Goal: Book appointment/travel/reservation

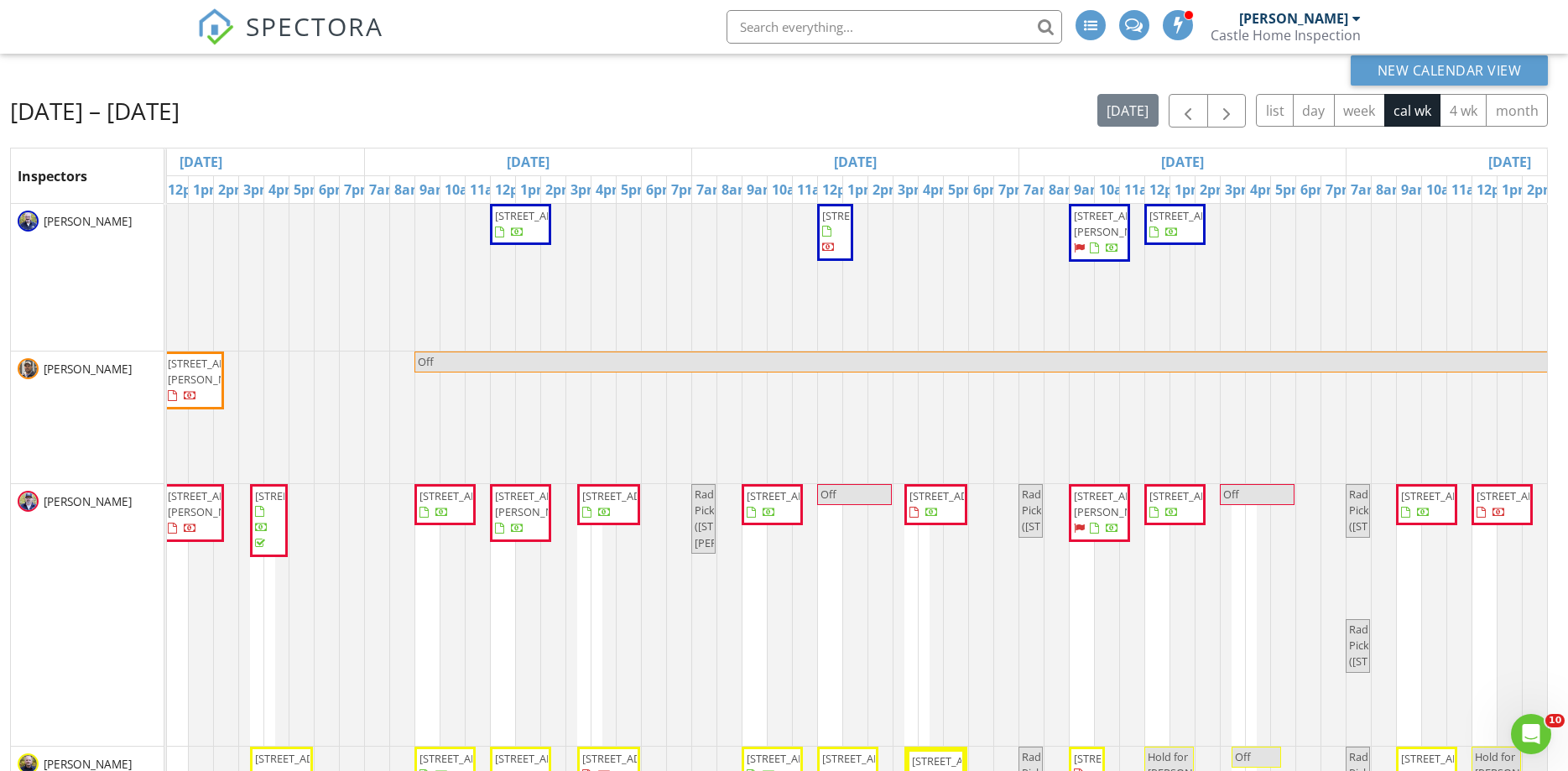
scroll to position [0, 796]
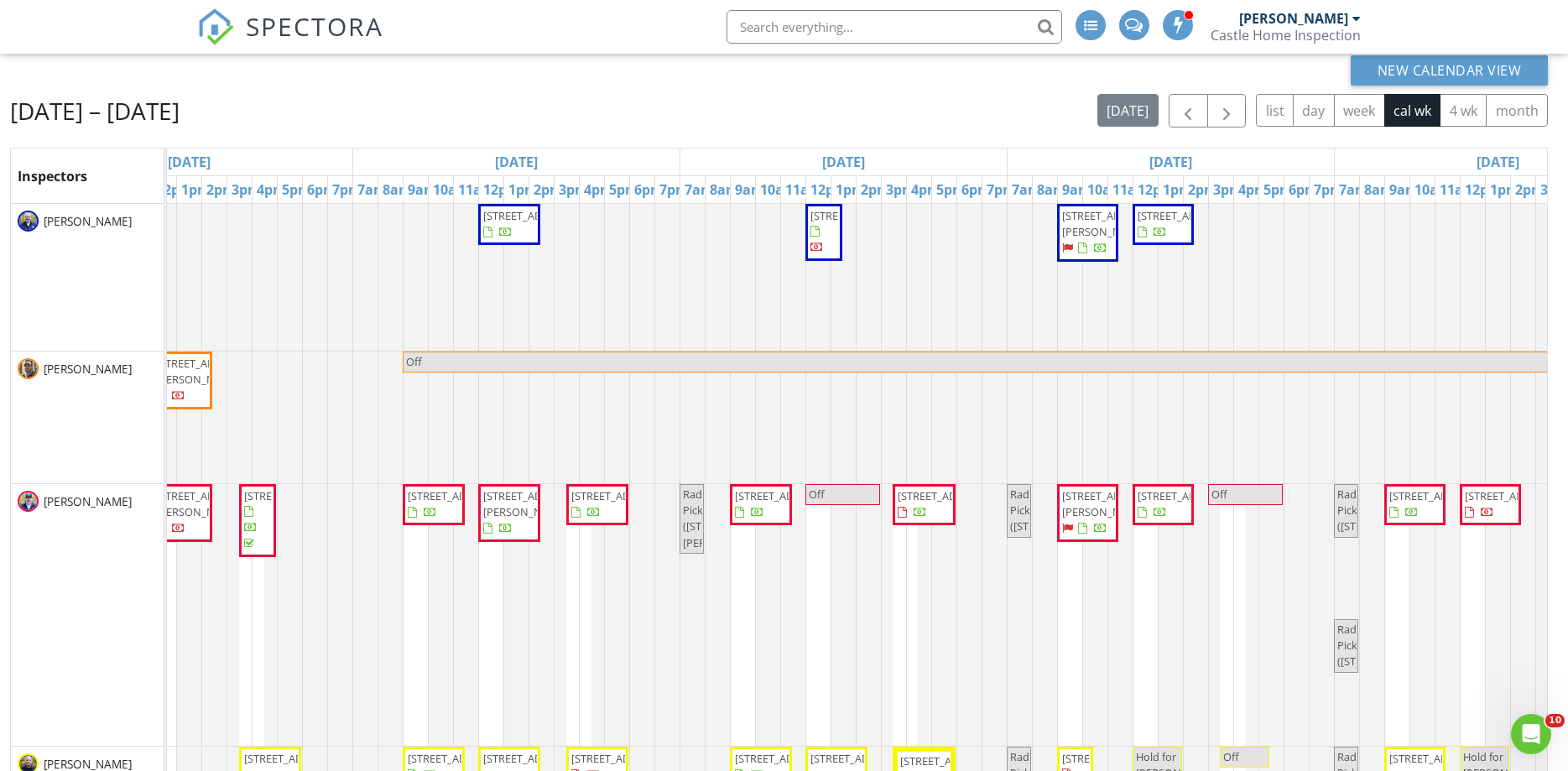
click at [588, 504] on span "740 61st St , Downers Grove 60516" at bounding box center [618, 495] width 94 height 15
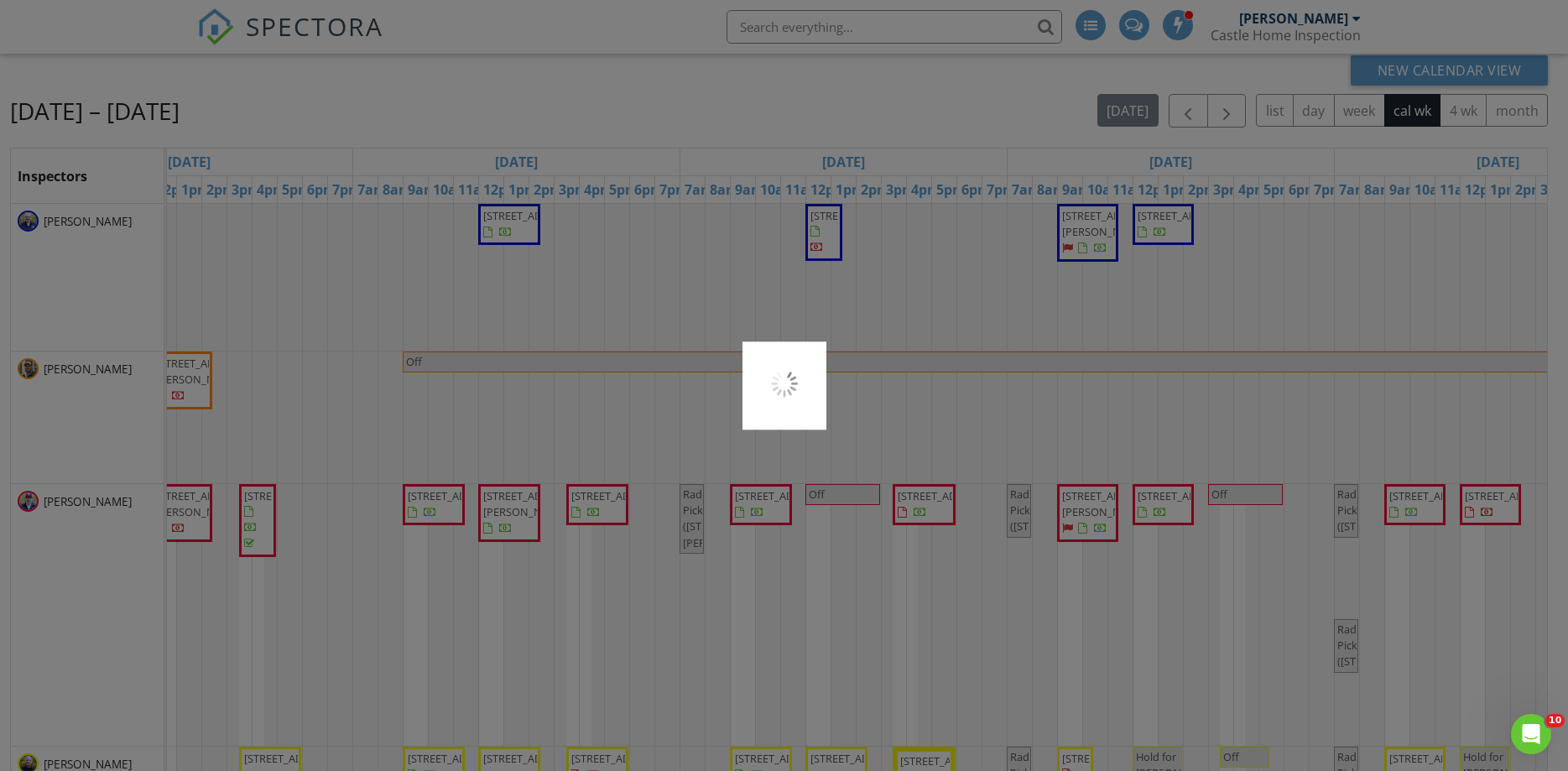
click at [588, 534] on div at bounding box center [784, 385] width 1568 height 771
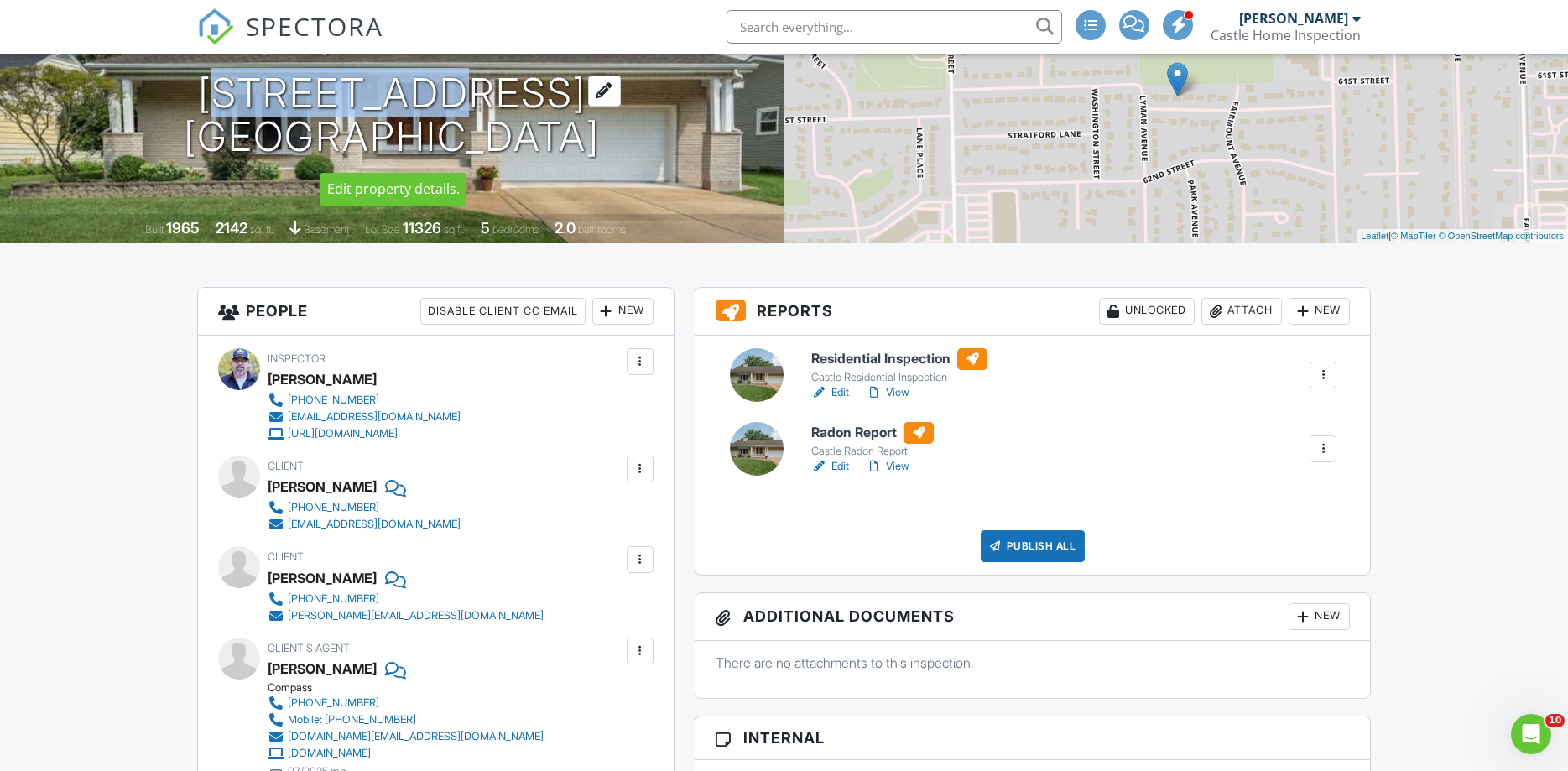
drag, startPoint x: 355, startPoint y: 90, endPoint x: 278, endPoint y: 92, distance: 77.0
click at [278, 92] on h1 "[STREET_ADDRESS] [GEOGRAPHIC_DATA], IL 60516" at bounding box center [392, 115] width 416 height 89
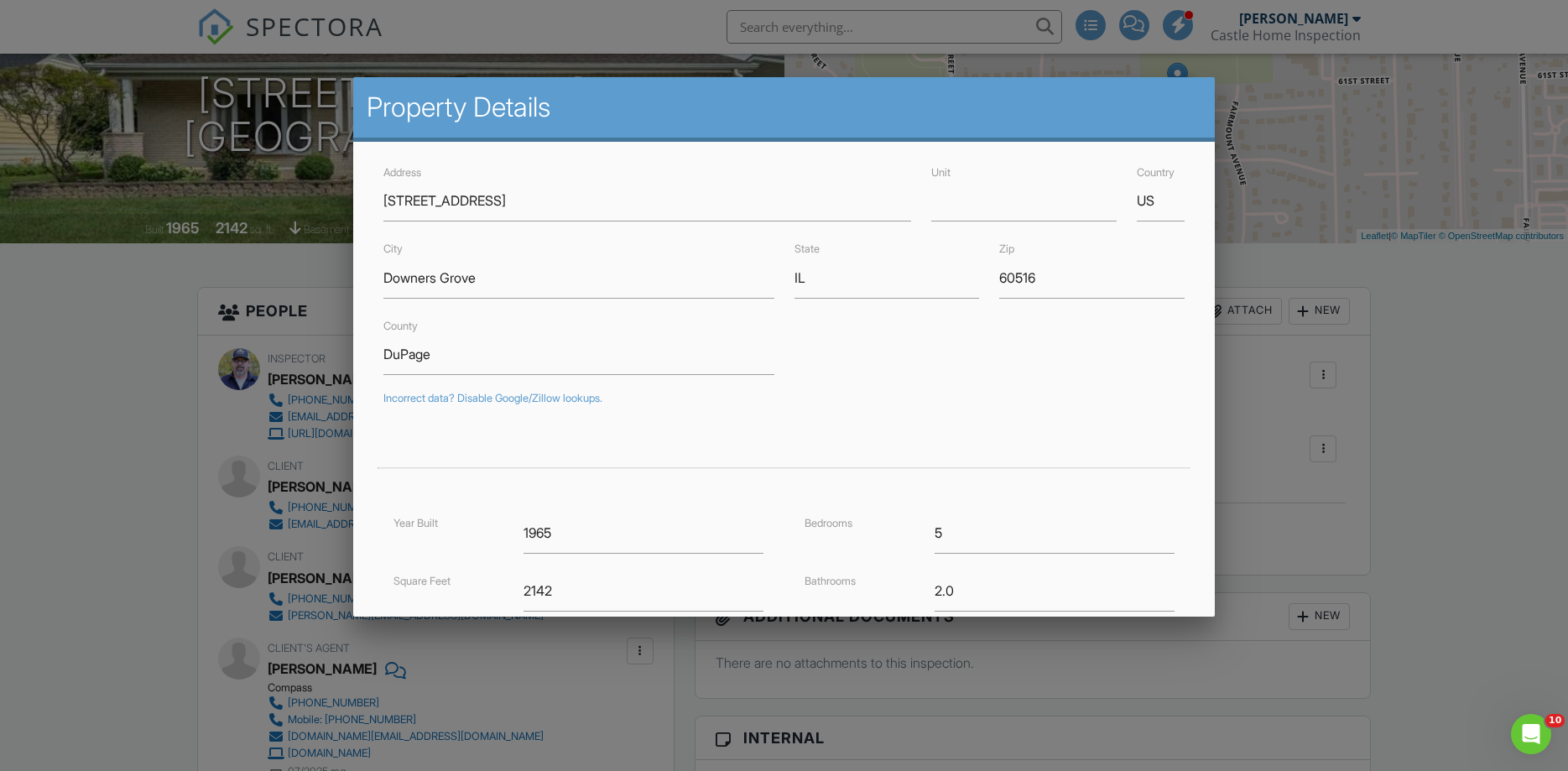
click at [91, 469] on div at bounding box center [784, 398] width 1568 height 964
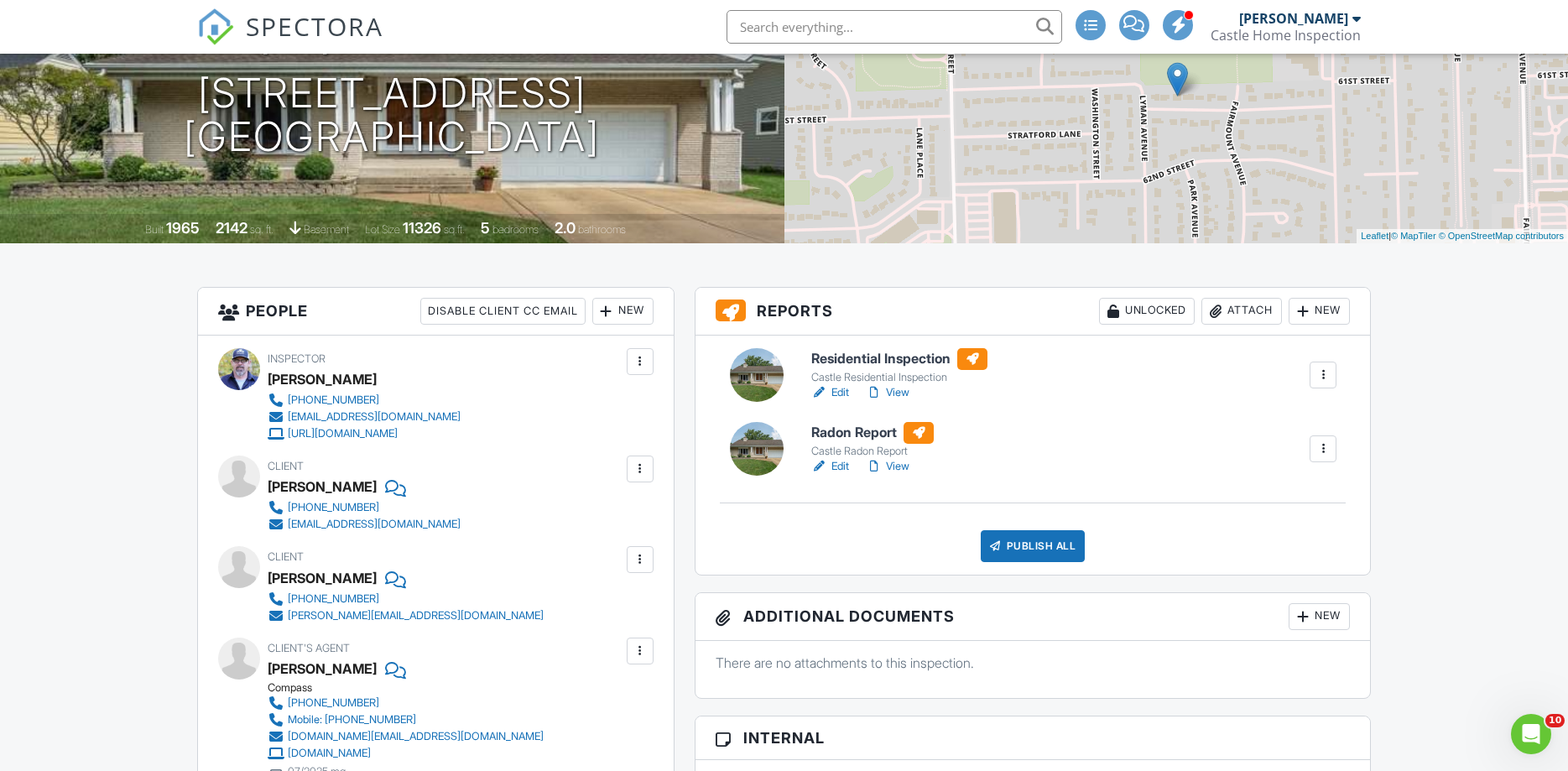
click at [845, 390] on link "Edit" at bounding box center [830, 392] width 38 height 17
